Goal: Find specific page/section: Find specific page/section

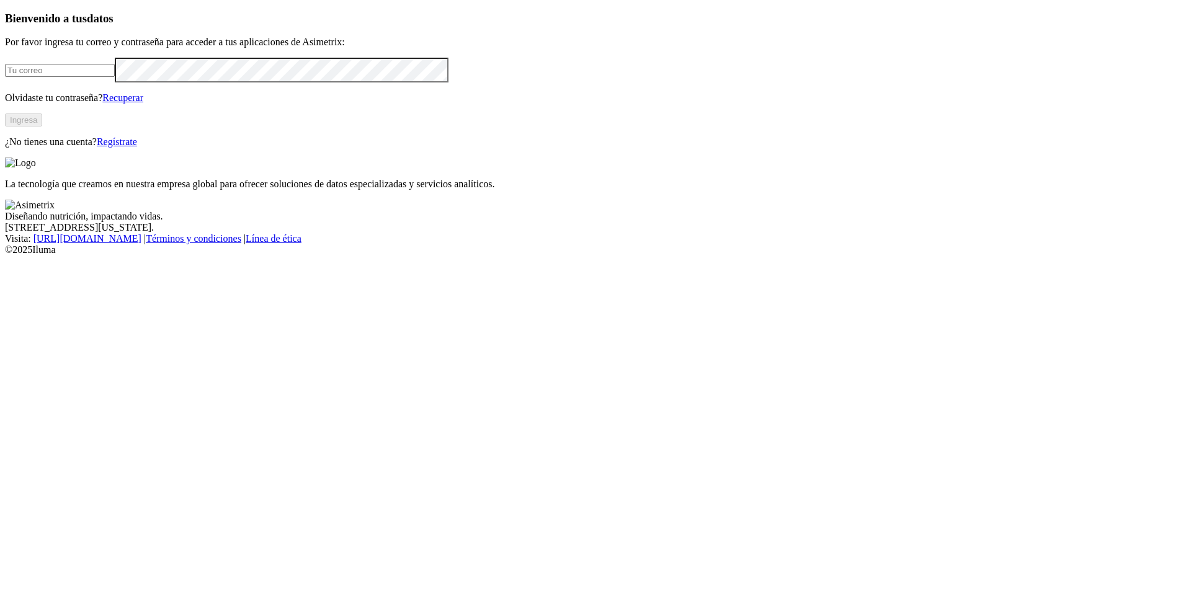
type input "hernando.duque@premexcorp.com"
click at [42, 126] on button "Ingresa" at bounding box center [23, 119] width 37 height 13
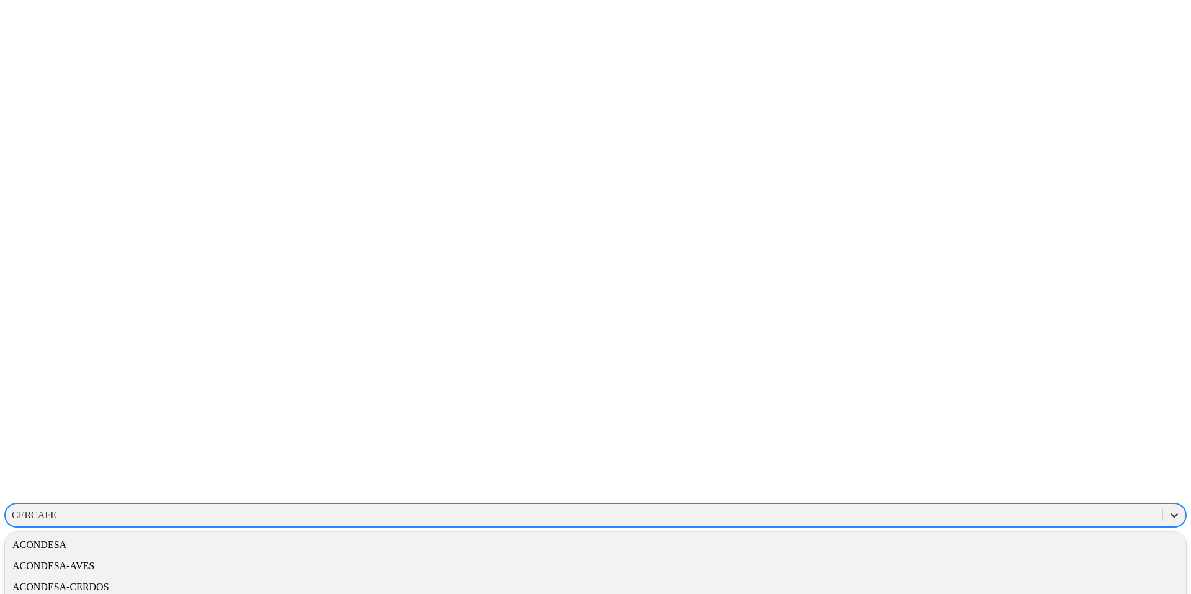
click at [1170, 513] on icon at bounding box center [1173, 515] width 7 height 4
click at [1016, 565] on div "CEBAINTELIGENTE" at bounding box center [595, 575] width 1181 height 21
